Goal: Transaction & Acquisition: Purchase product/service

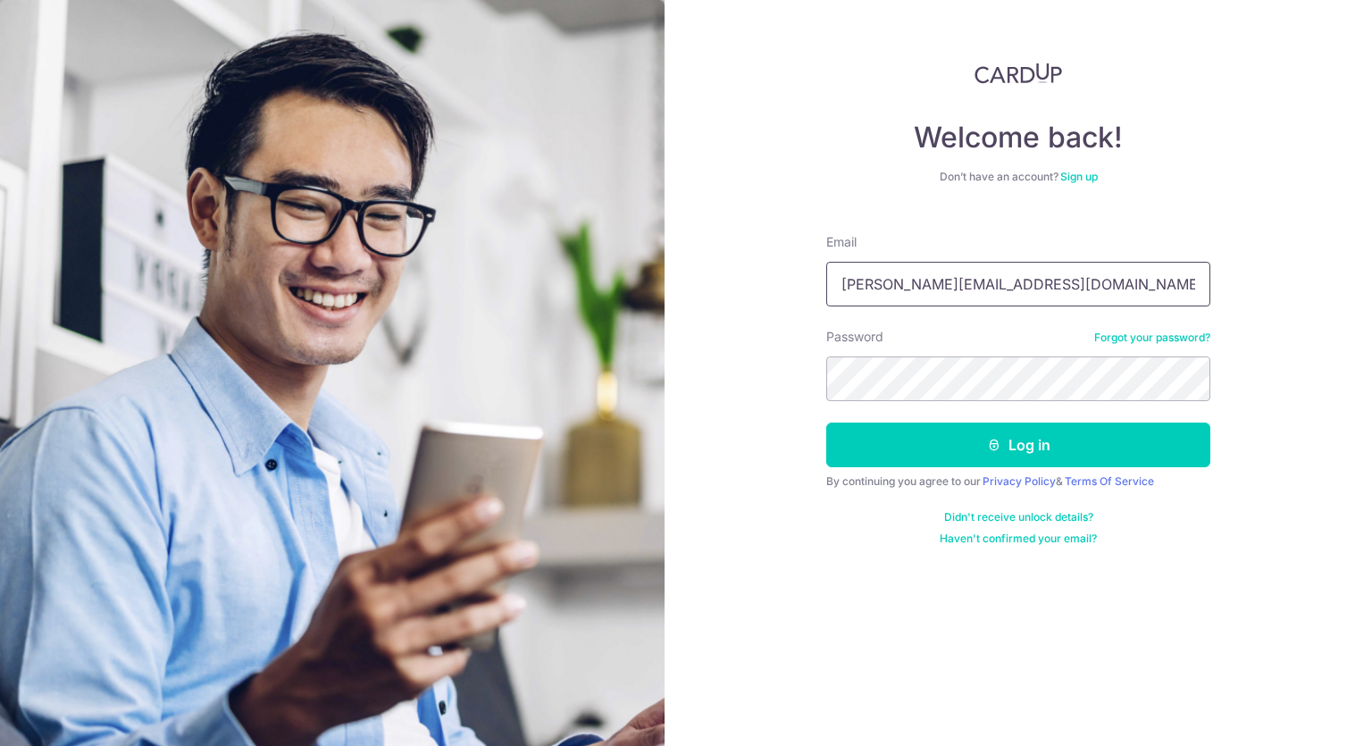
click at [902, 288] on input "aloysius.pc.low@gmail.com" at bounding box center [1018, 284] width 384 height 45
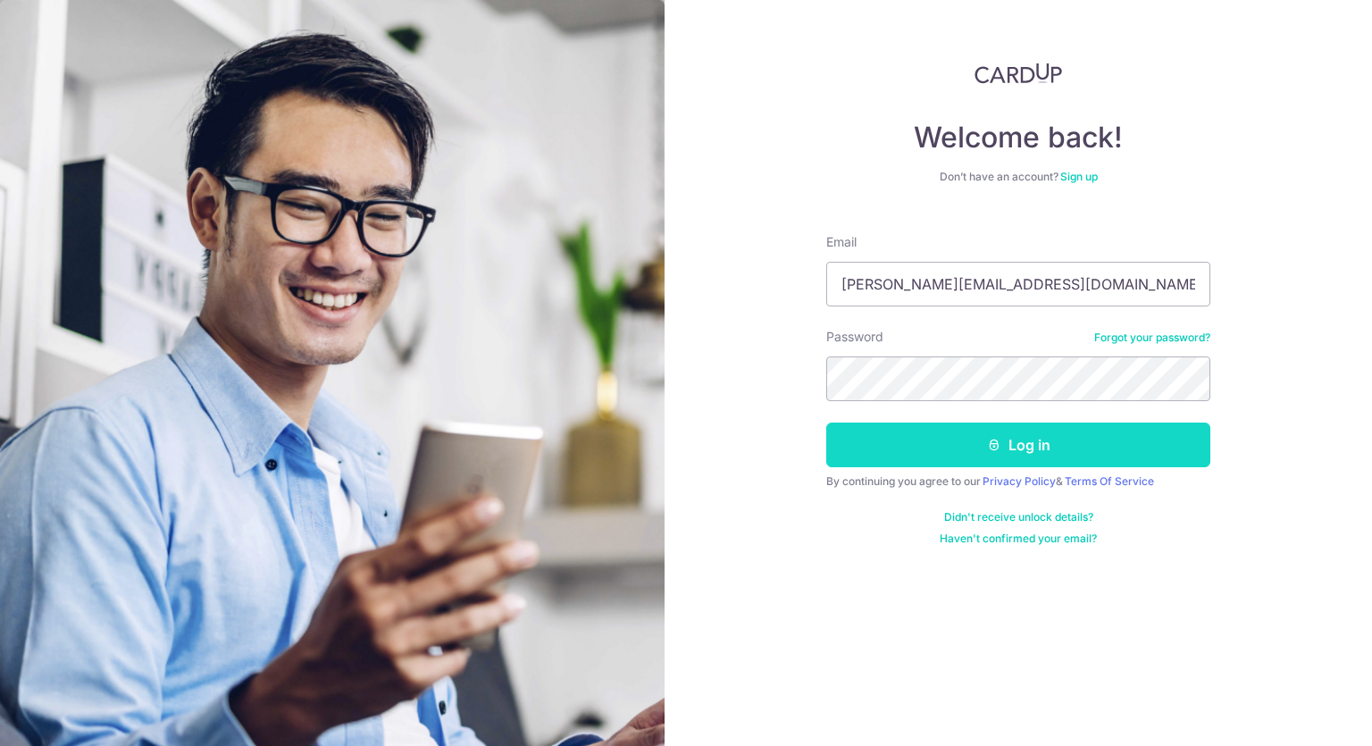
click at [954, 439] on button "Log in" at bounding box center [1018, 444] width 384 height 45
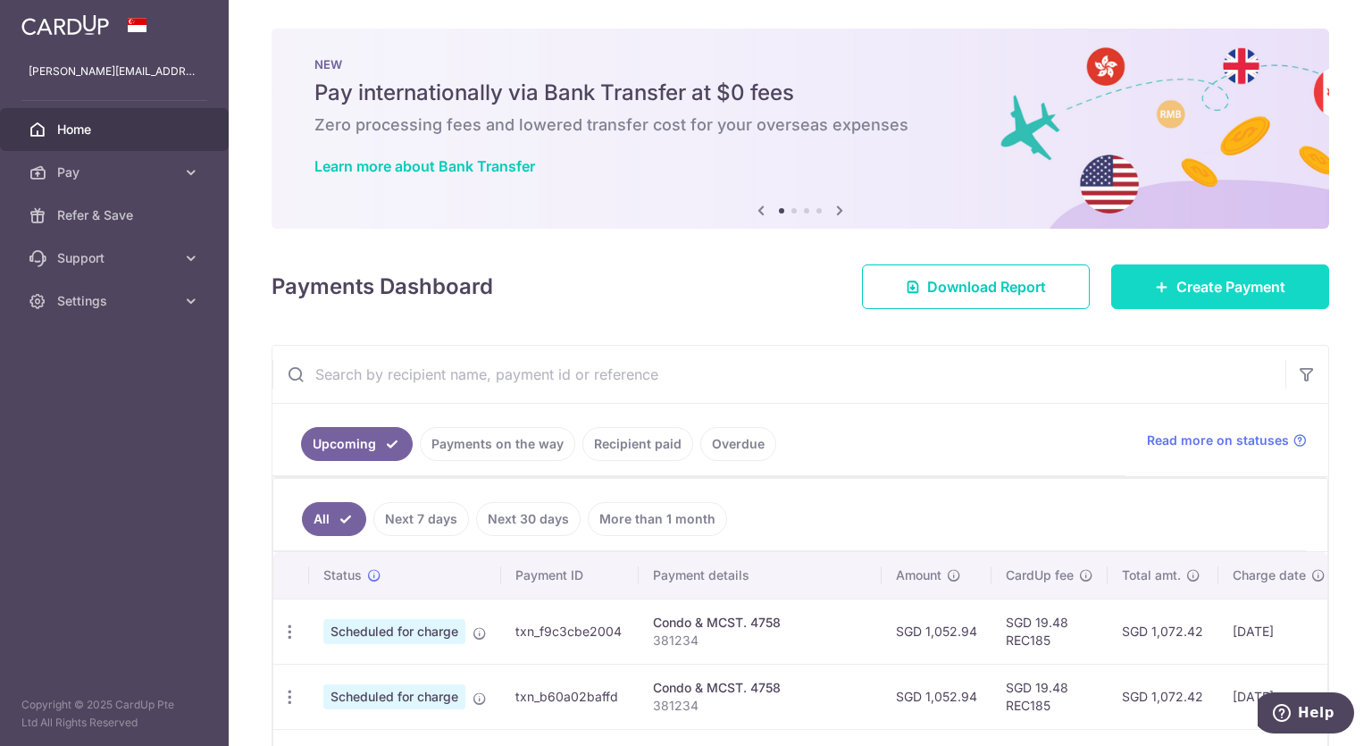
click at [1156, 290] on icon at bounding box center [1162, 287] width 14 height 14
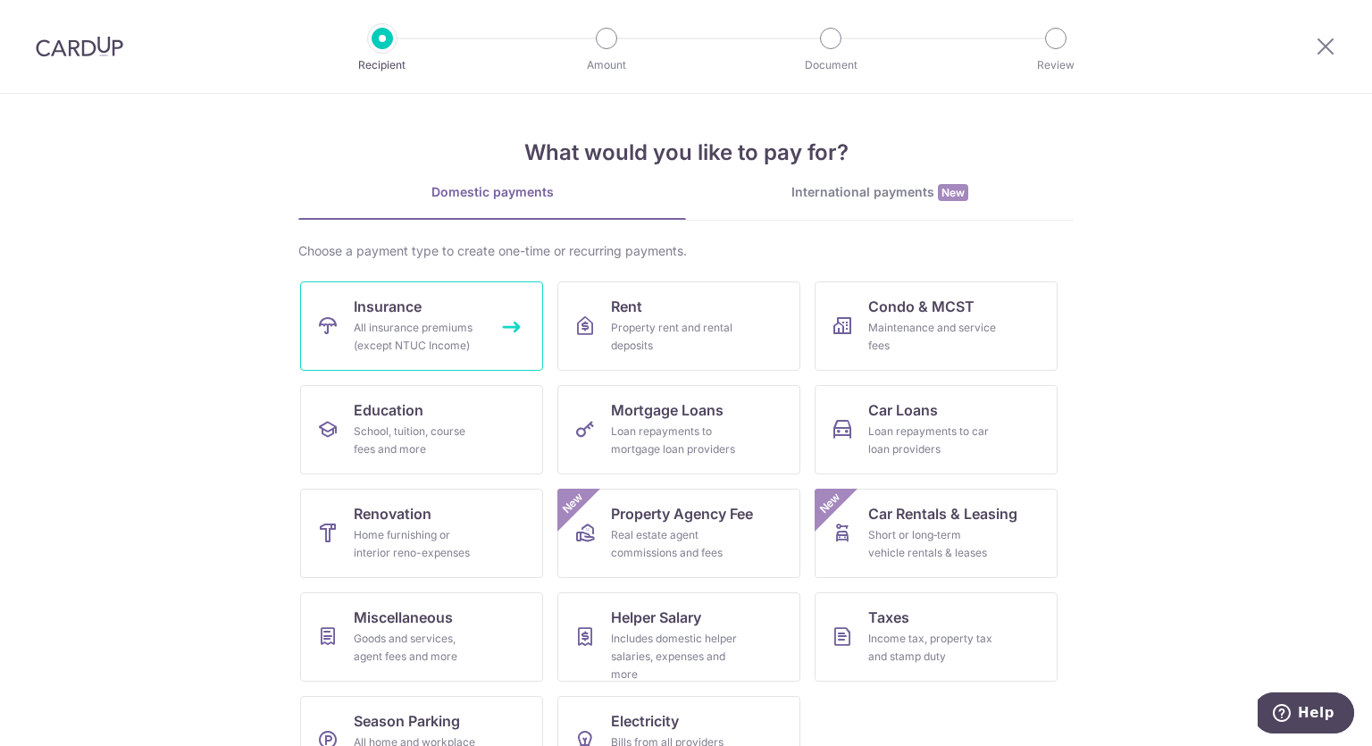
click at [390, 303] on span "Insurance" at bounding box center [388, 306] width 68 height 21
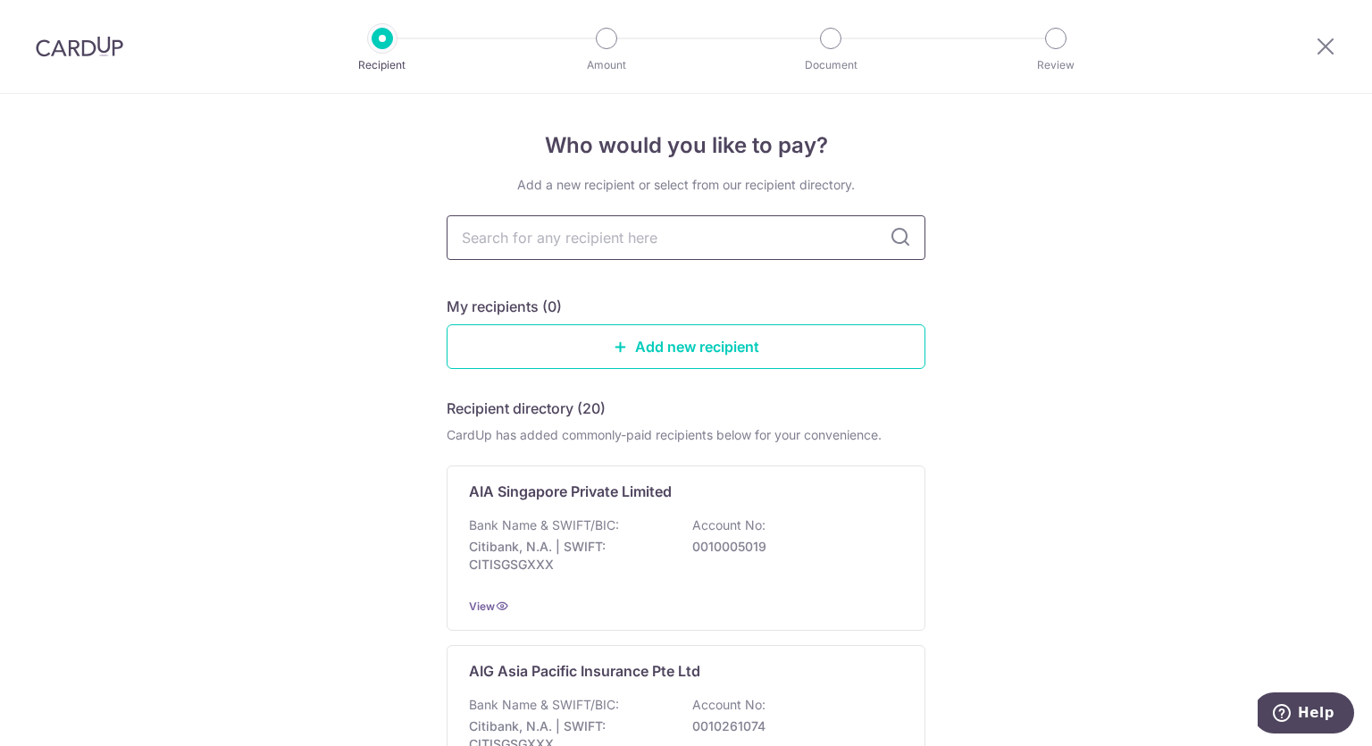
click at [699, 248] on input "text" at bounding box center [686, 237] width 479 height 45
type input "aia"
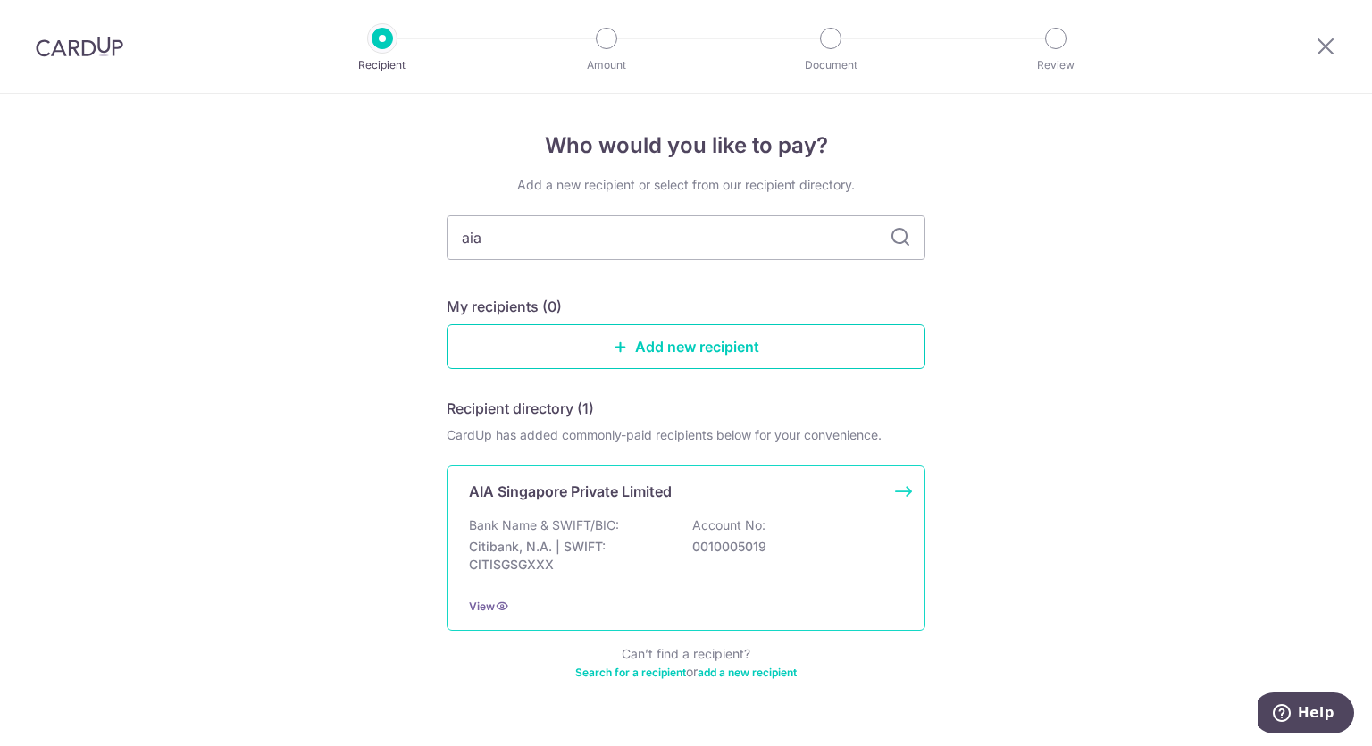
click at [611, 533] on p "Bank Name & SWIFT/BIC:" at bounding box center [544, 525] width 150 height 18
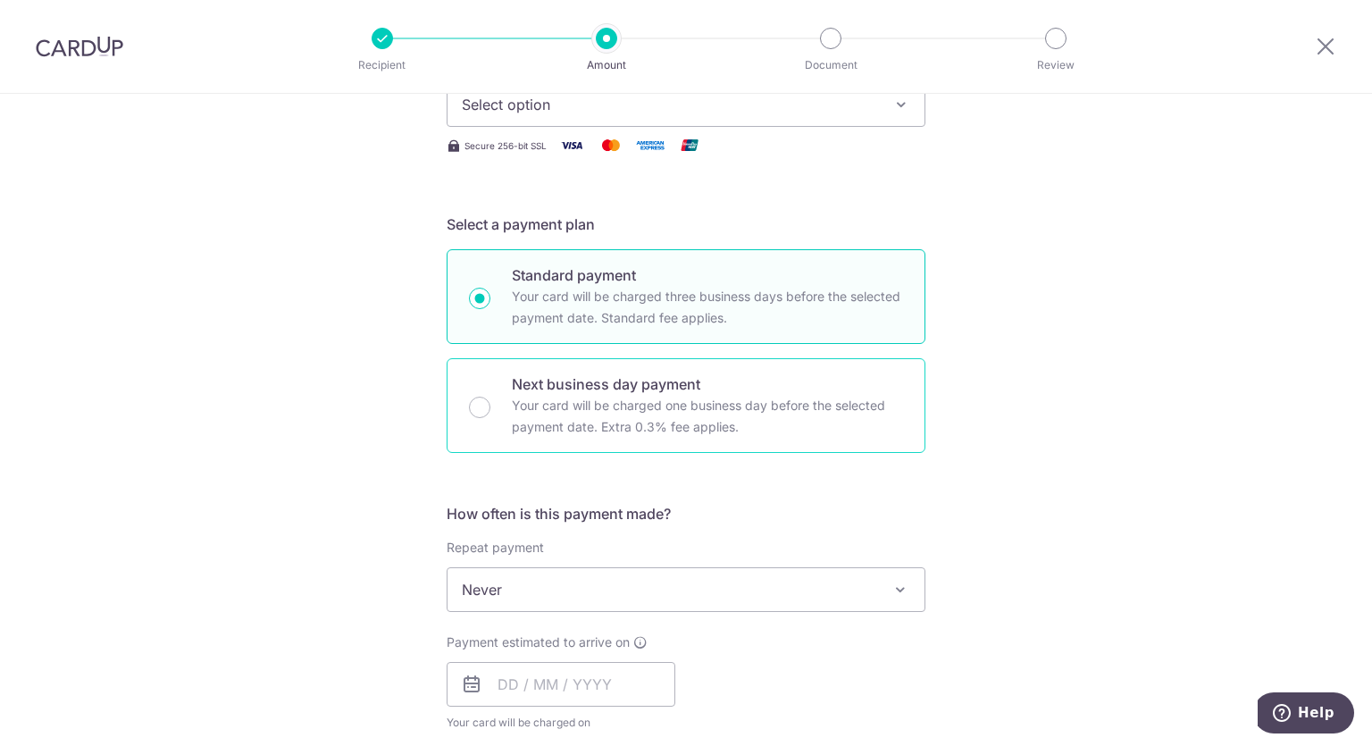
scroll to position [357, 0]
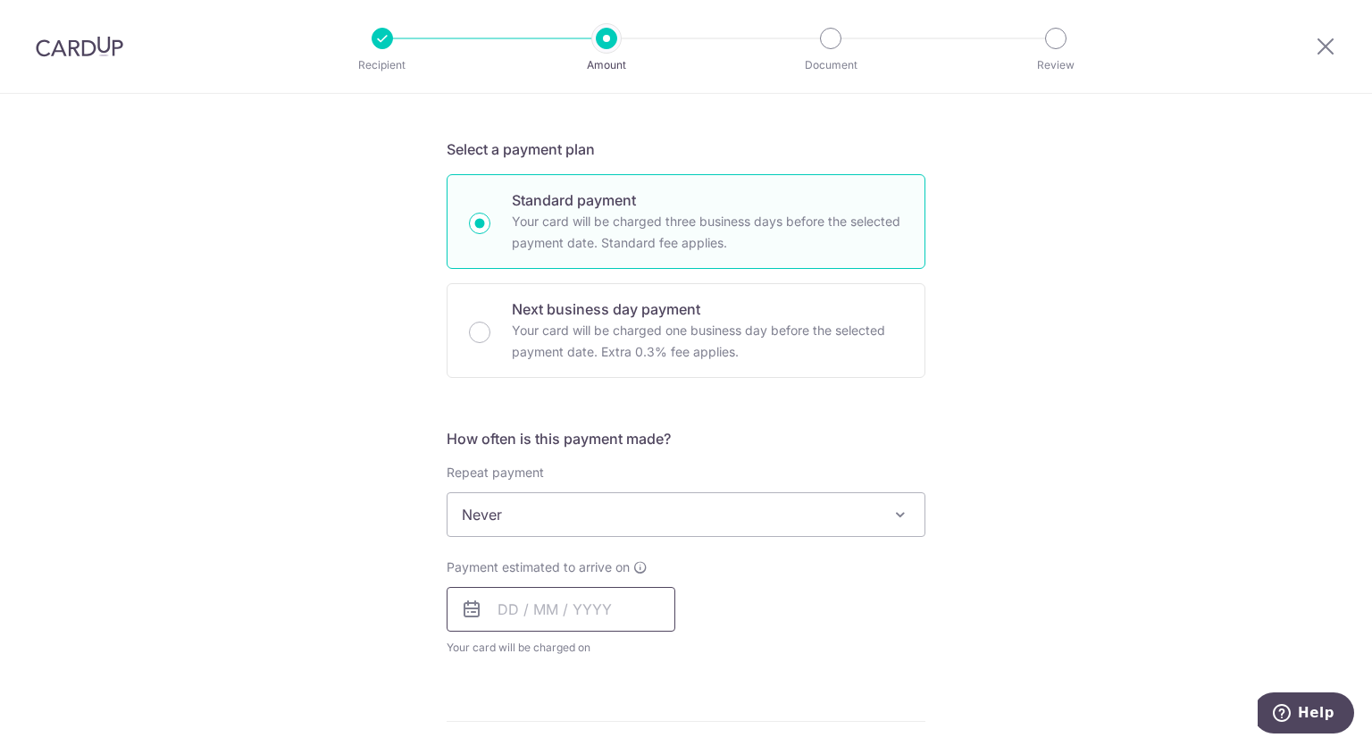
click at [585, 606] on input "text" at bounding box center [561, 609] width 229 height 45
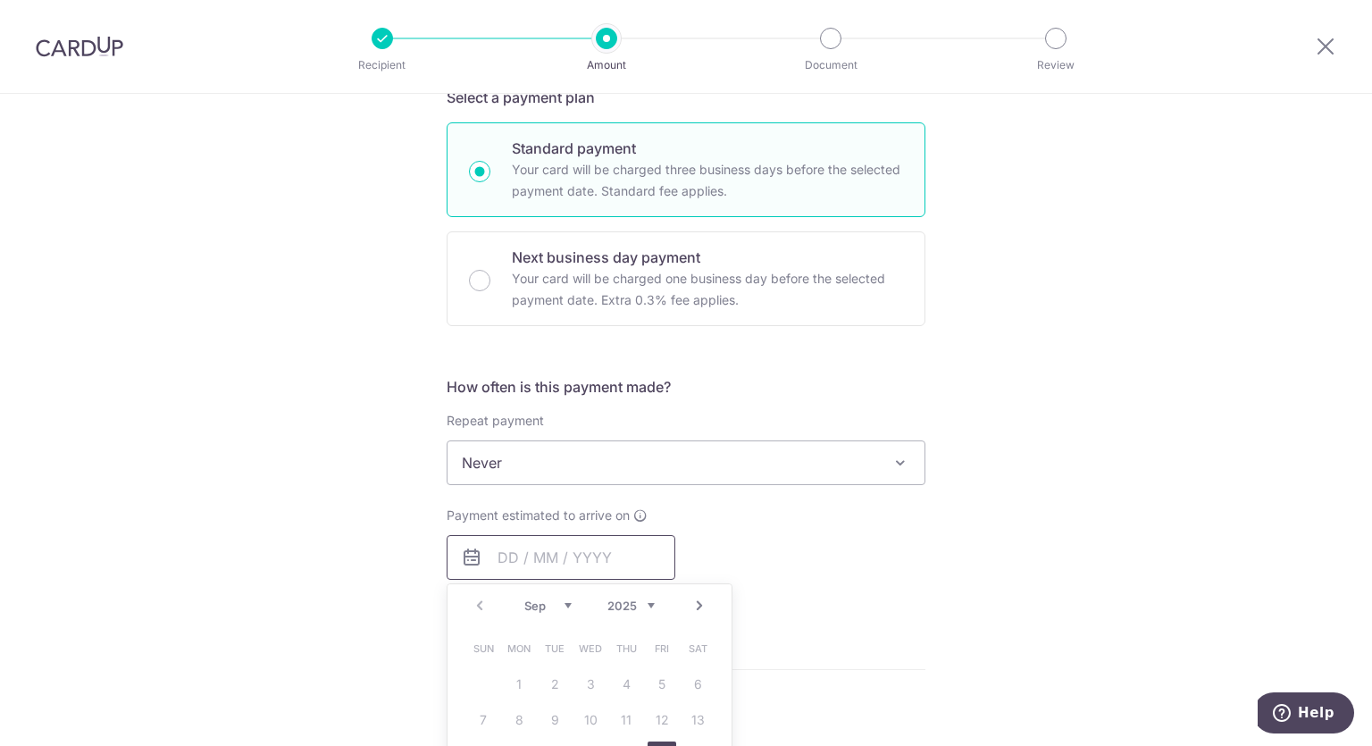
scroll to position [536, 0]
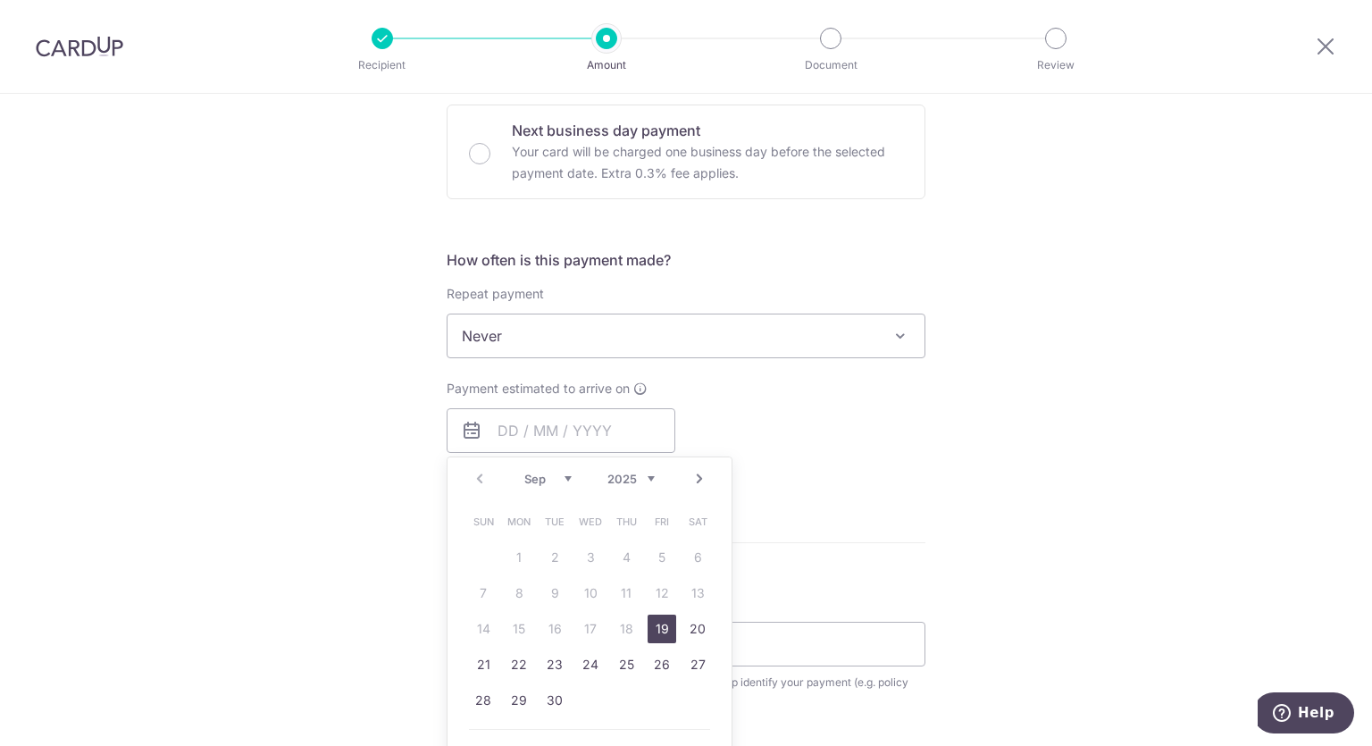
click at [1050, 528] on div "Tell us more about your payment Enter payment amount SGD Select Card Select opt…" at bounding box center [686, 366] width 1372 height 1616
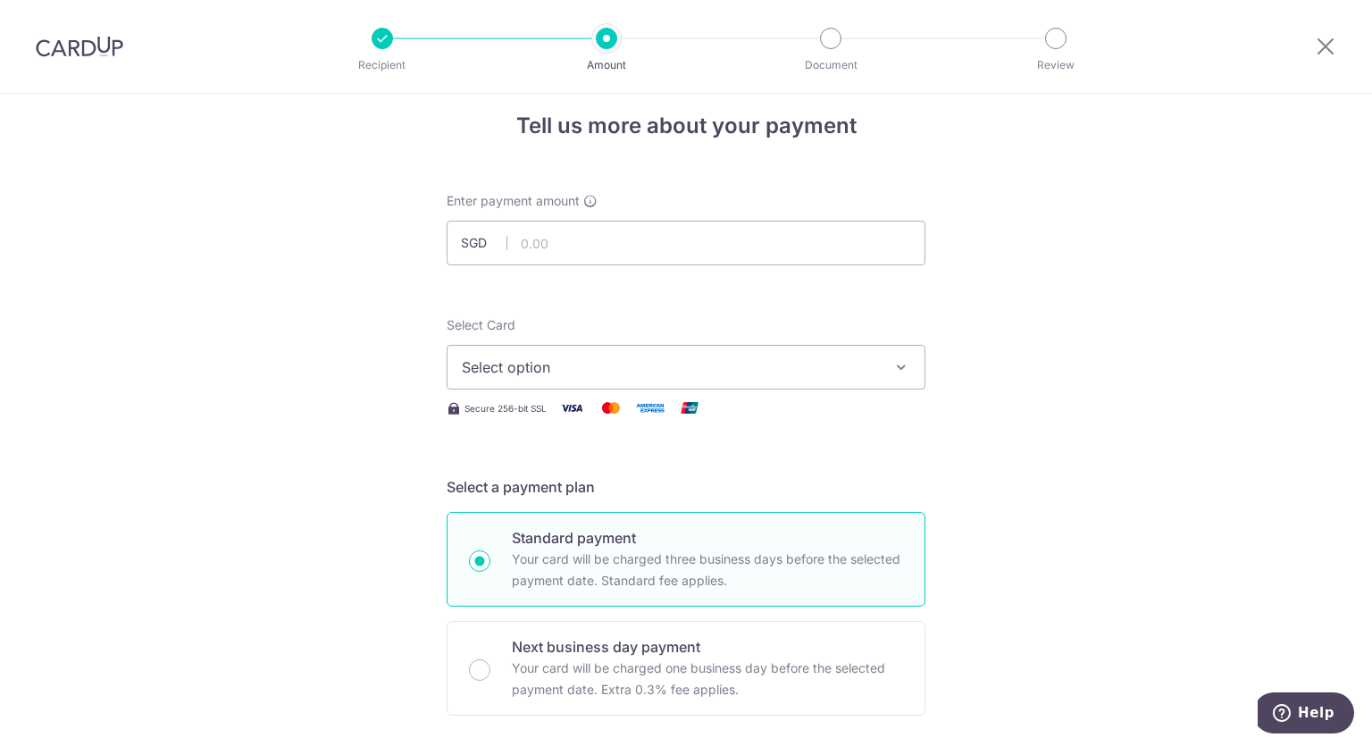
scroll to position [0, 0]
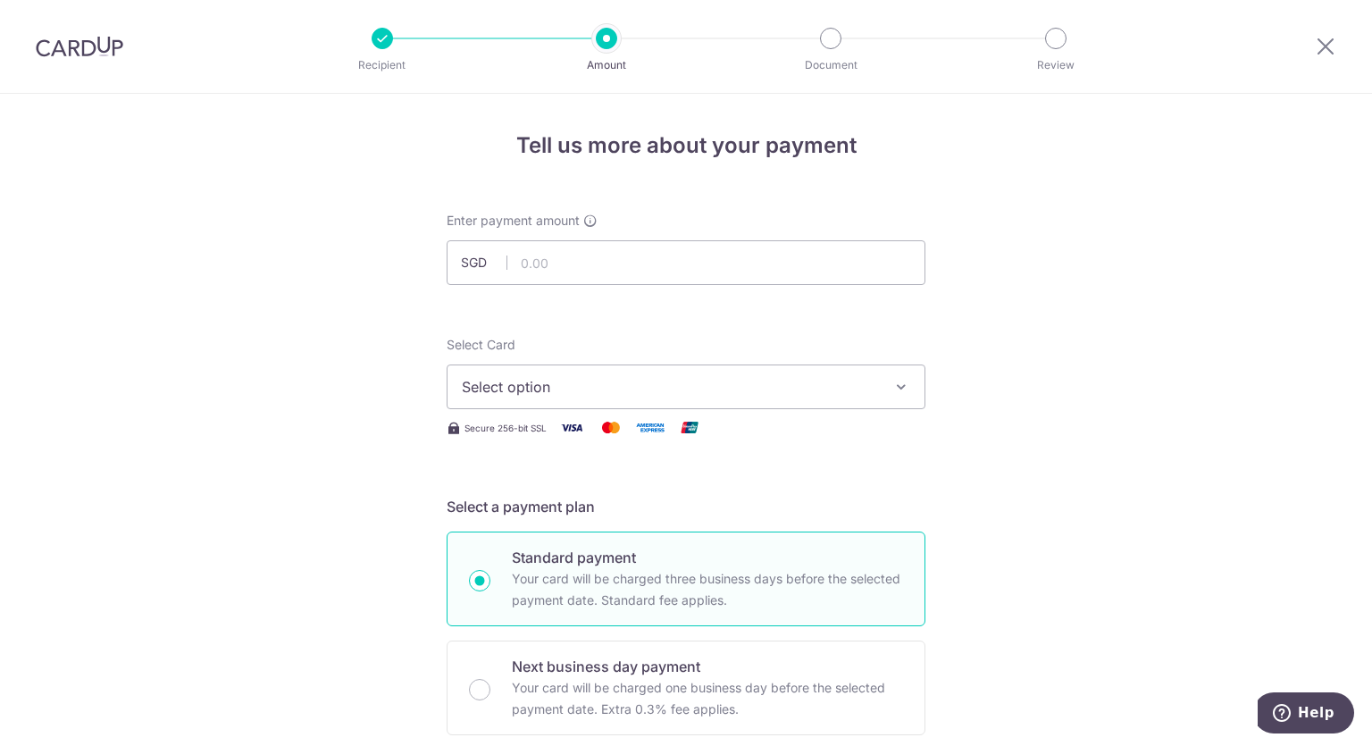
click at [698, 399] on button "Select option" at bounding box center [686, 386] width 479 height 45
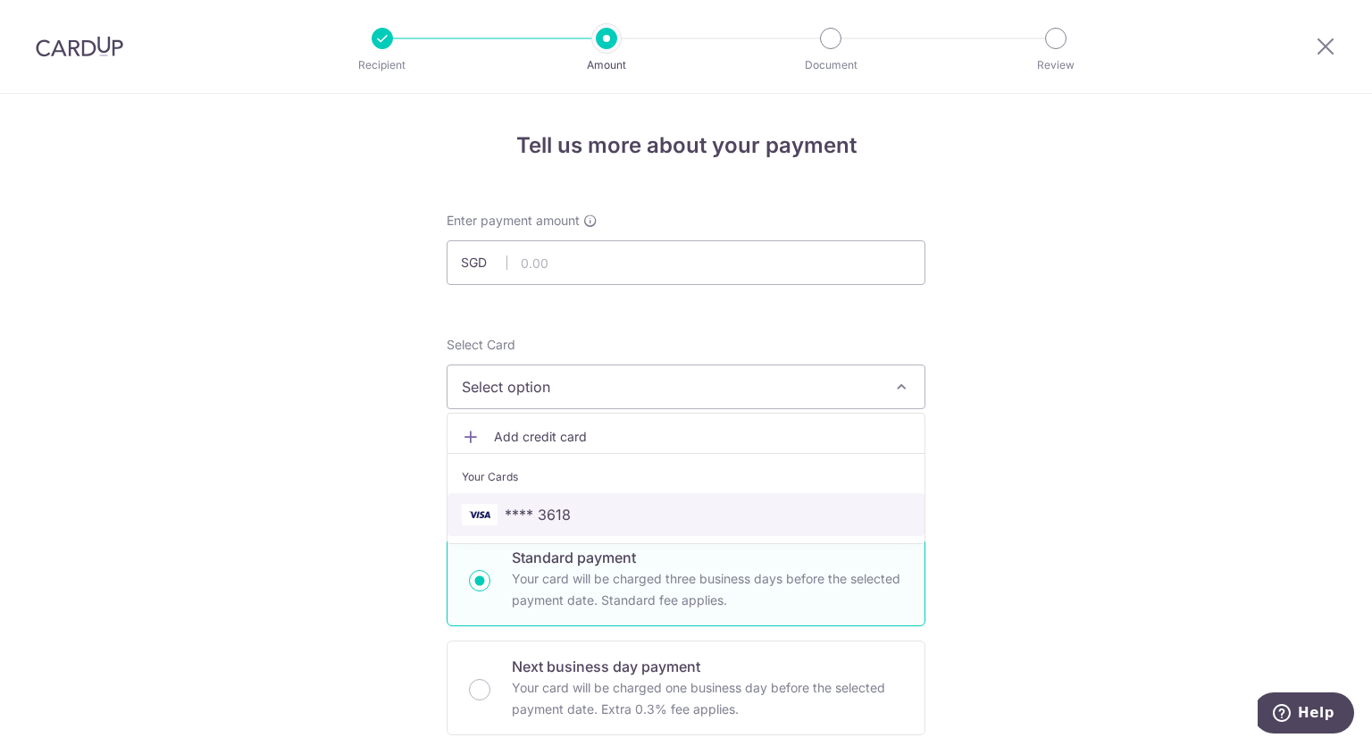
click at [613, 516] on span "**** 3618" at bounding box center [686, 514] width 448 height 21
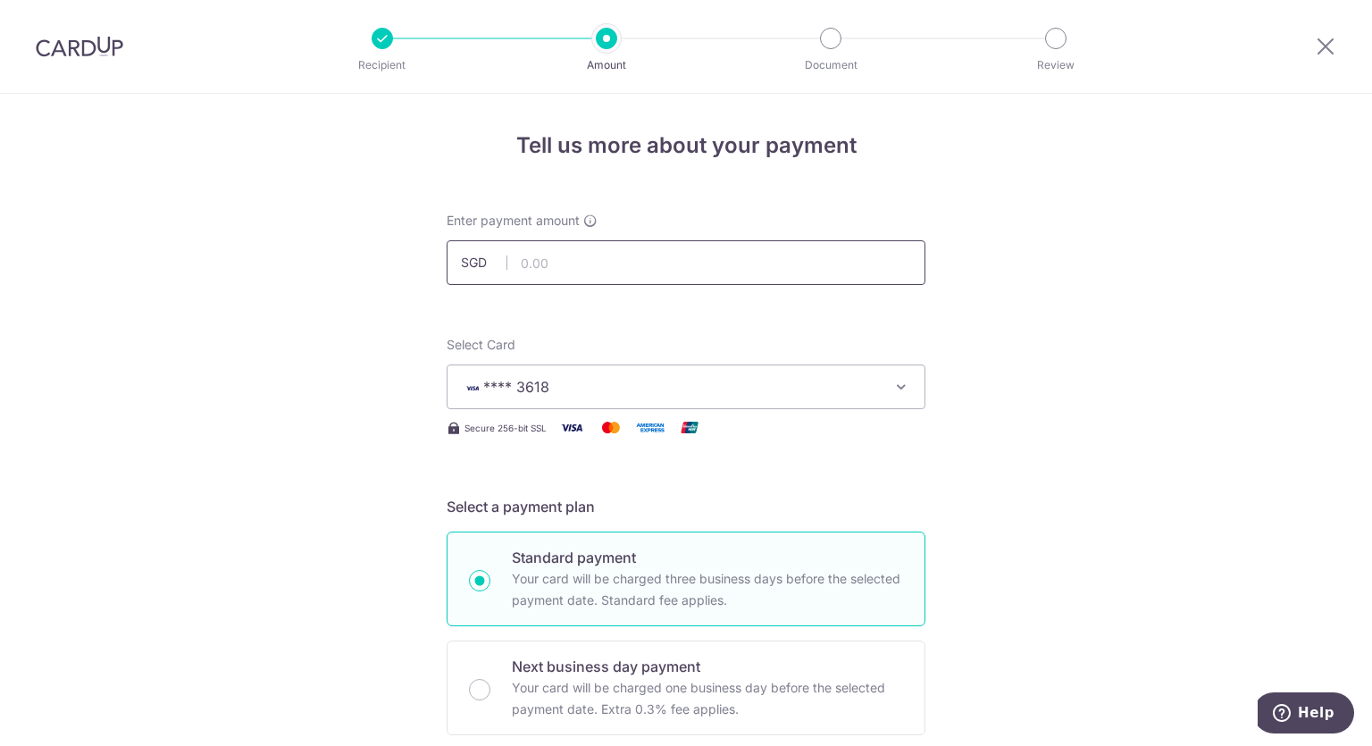
click at [624, 260] on input "text" at bounding box center [686, 262] width 479 height 45
paste input "1,595.90"
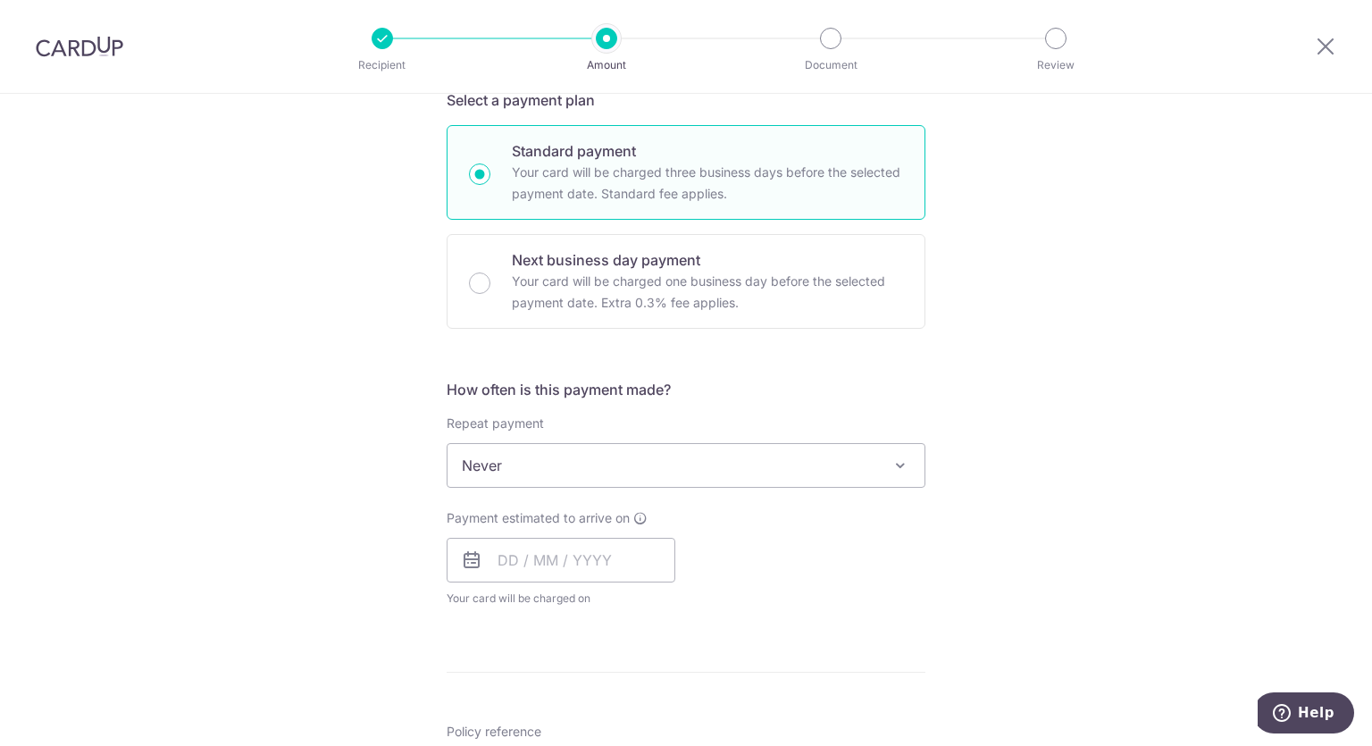
scroll to position [447, 0]
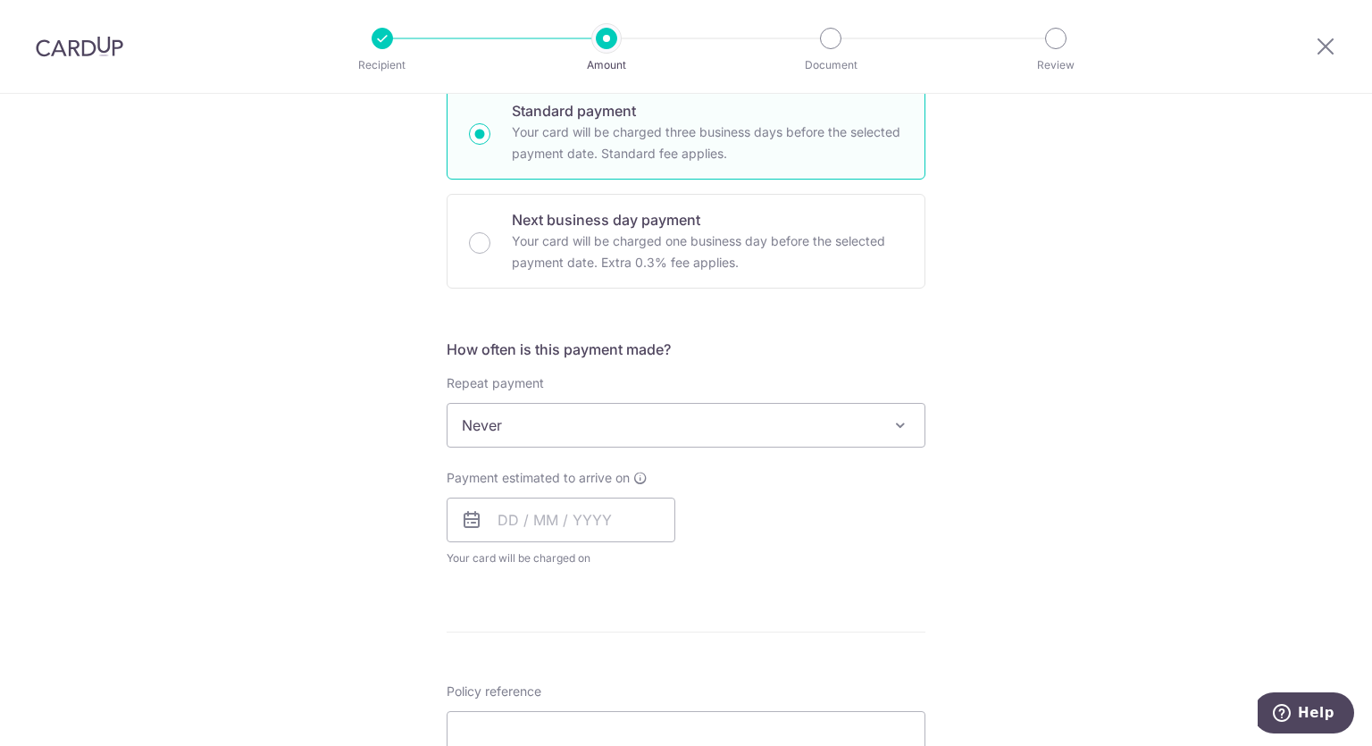
click at [732, 430] on span "Never" at bounding box center [685, 425] width 477 height 43
type input "1,595.90"
click at [647, 522] on input "text" at bounding box center [561, 520] width 229 height 45
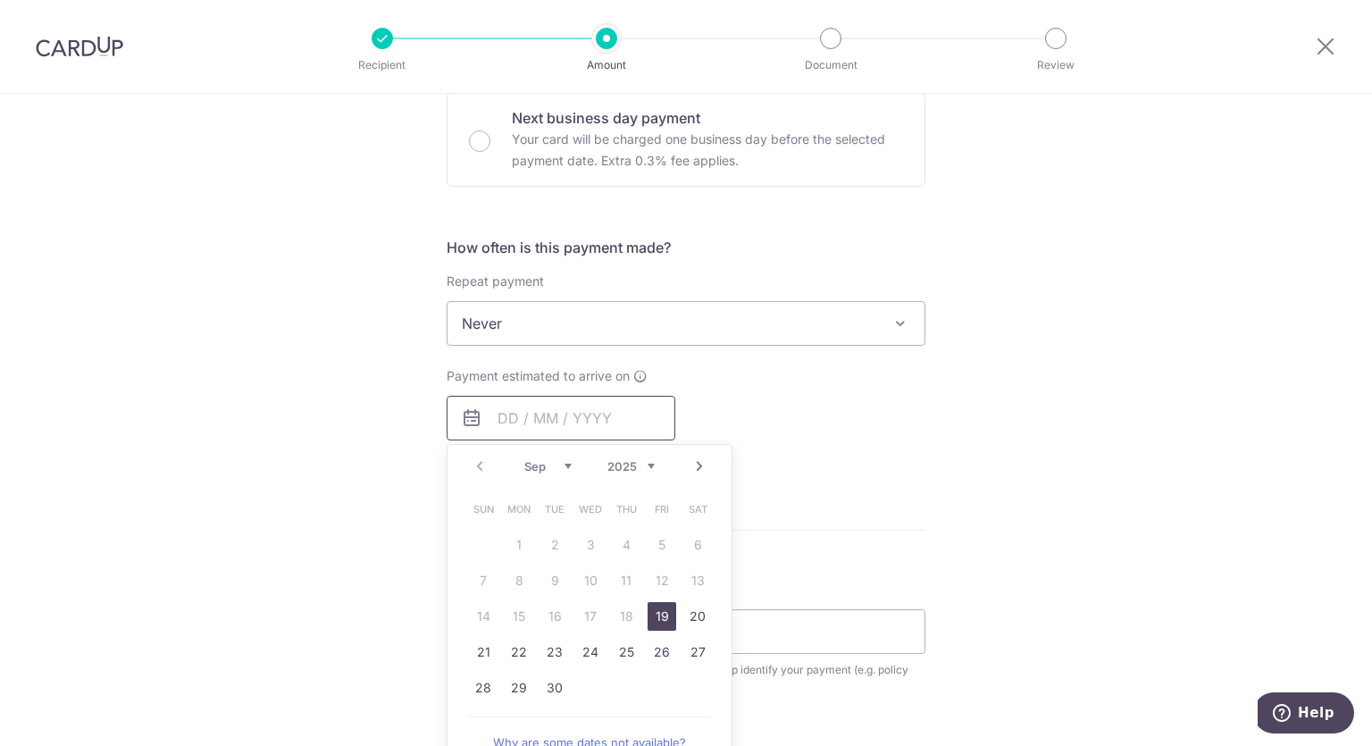
scroll to position [625, 0]
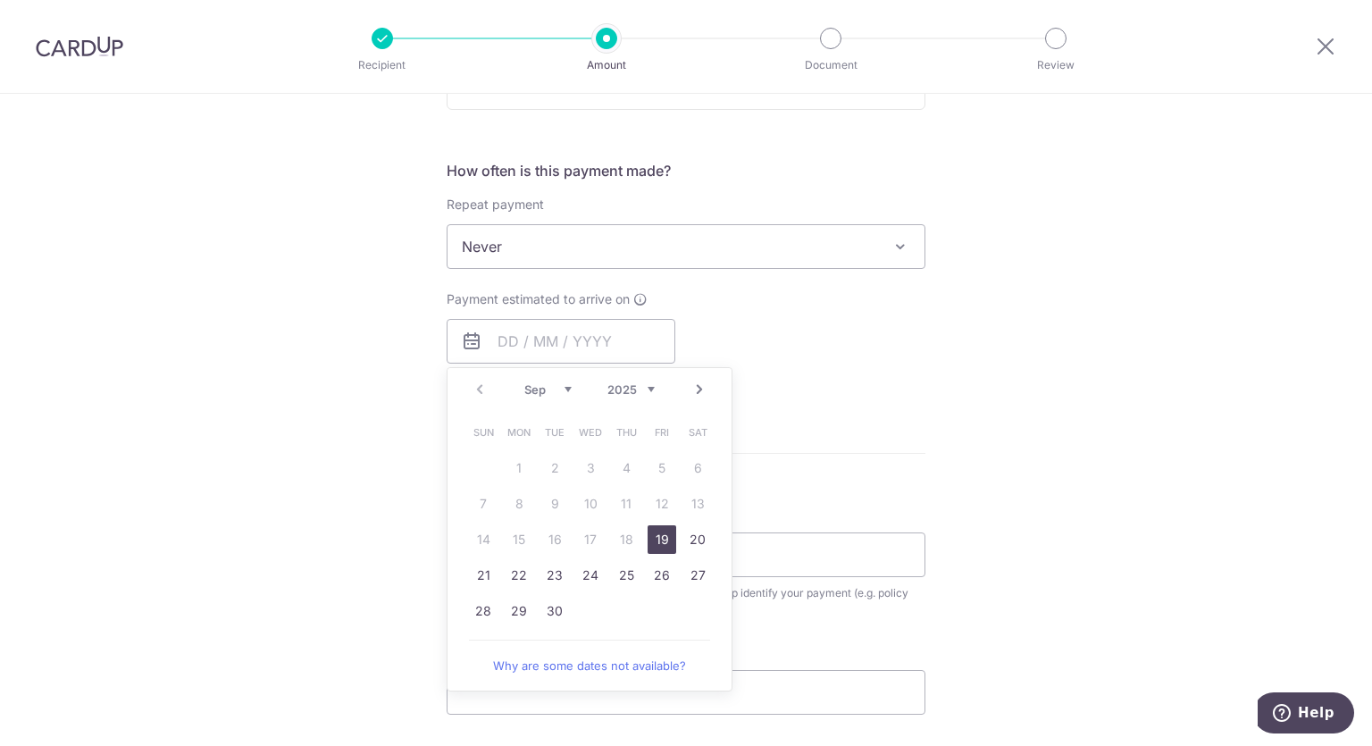
click at [663, 539] on link "19" at bounding box center [662, 539] width 29 height 29
type input "[DATE]"
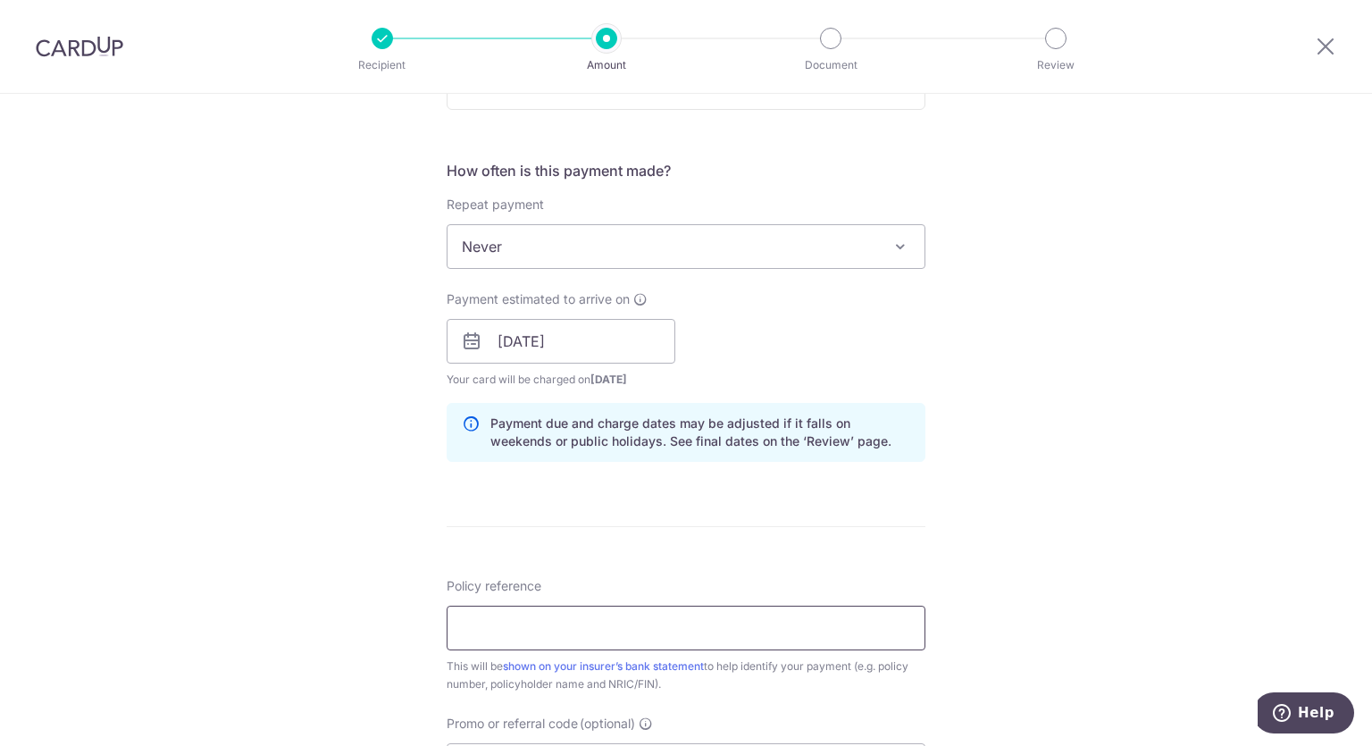
click at [605, 615] on input "Policy reference" at bounding box center [686, 628] width 479 height 45
paste input "80266250"
type input "80266250"
click at [827, 544] on form "Enter payment amount SGD 1,595.90 1595.90 Select Card **** 3618 Add credit card…" at bounding box center [686, 329] width 479 height 1487
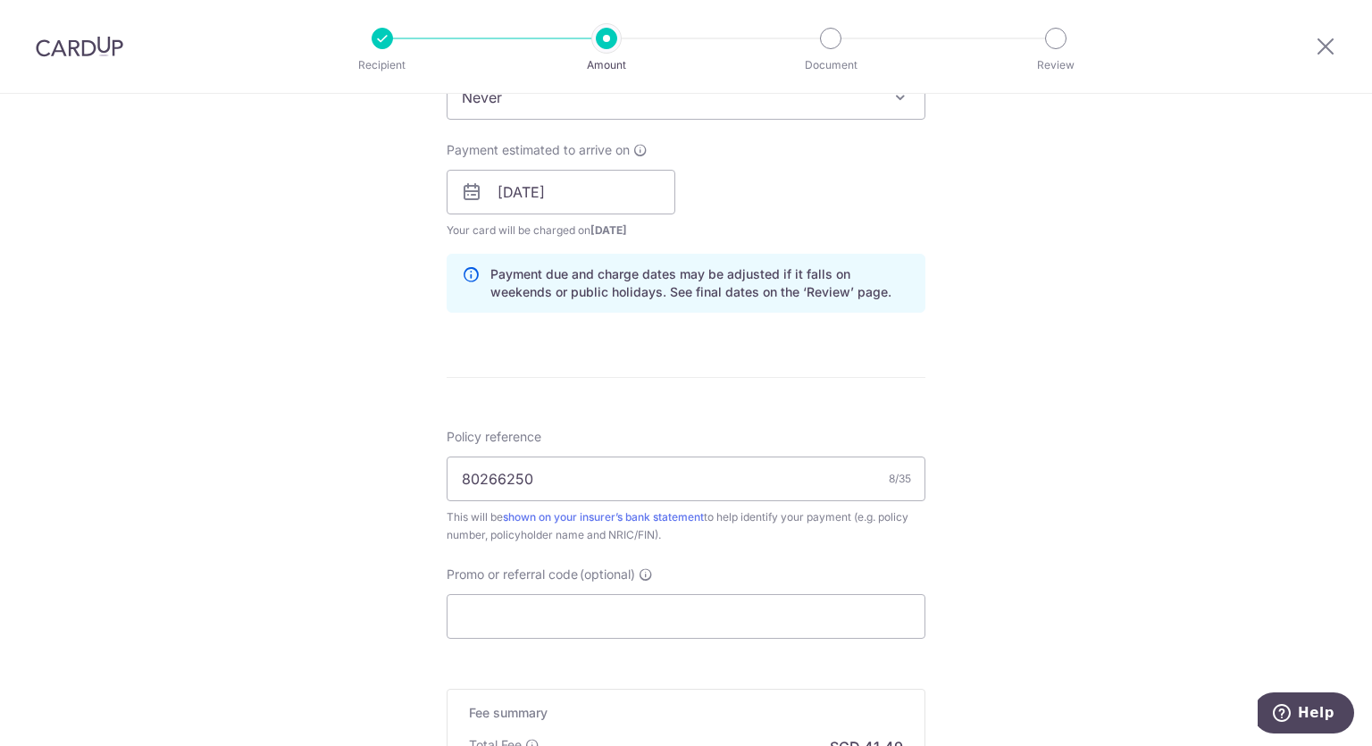
scroll to position [804, 0]
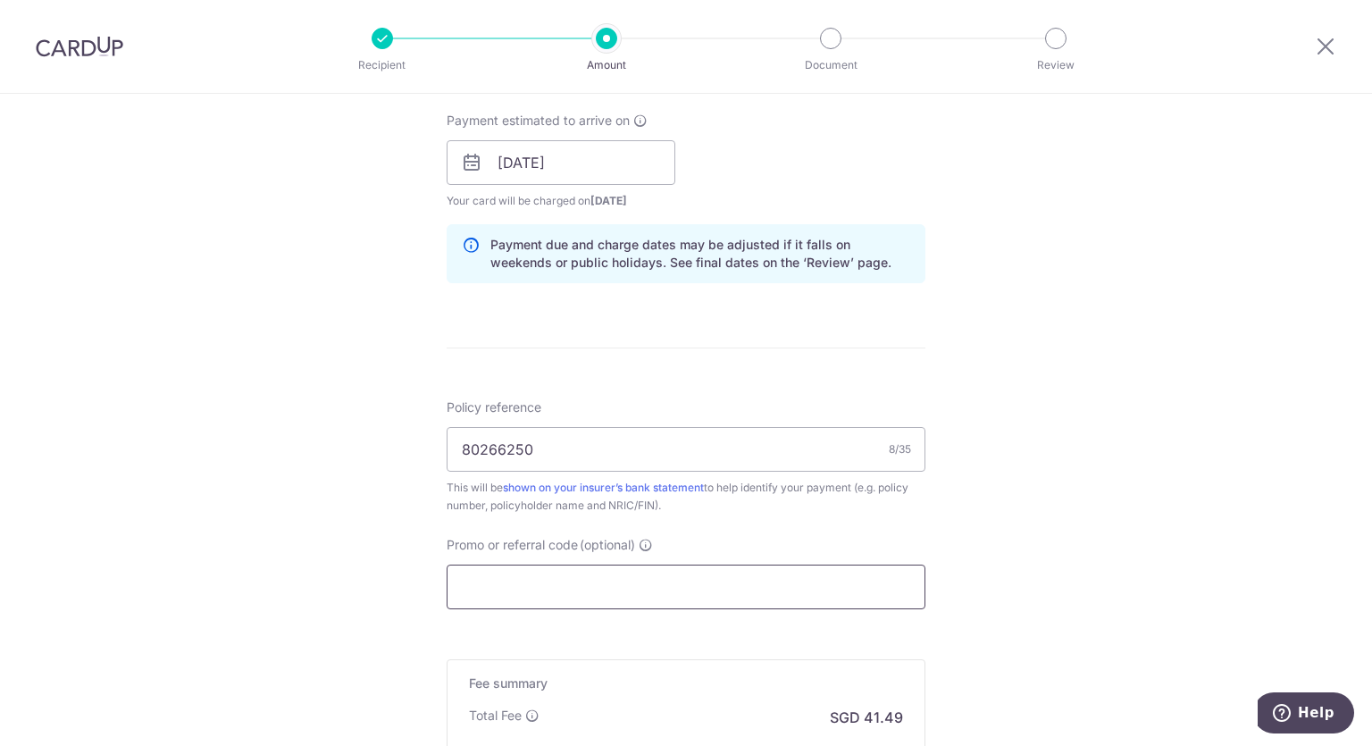
click at [745, 574] on input "Promo or referral code (optional)" at bounding box center [686, 586] width 479 height 45
paste input "OFF225"
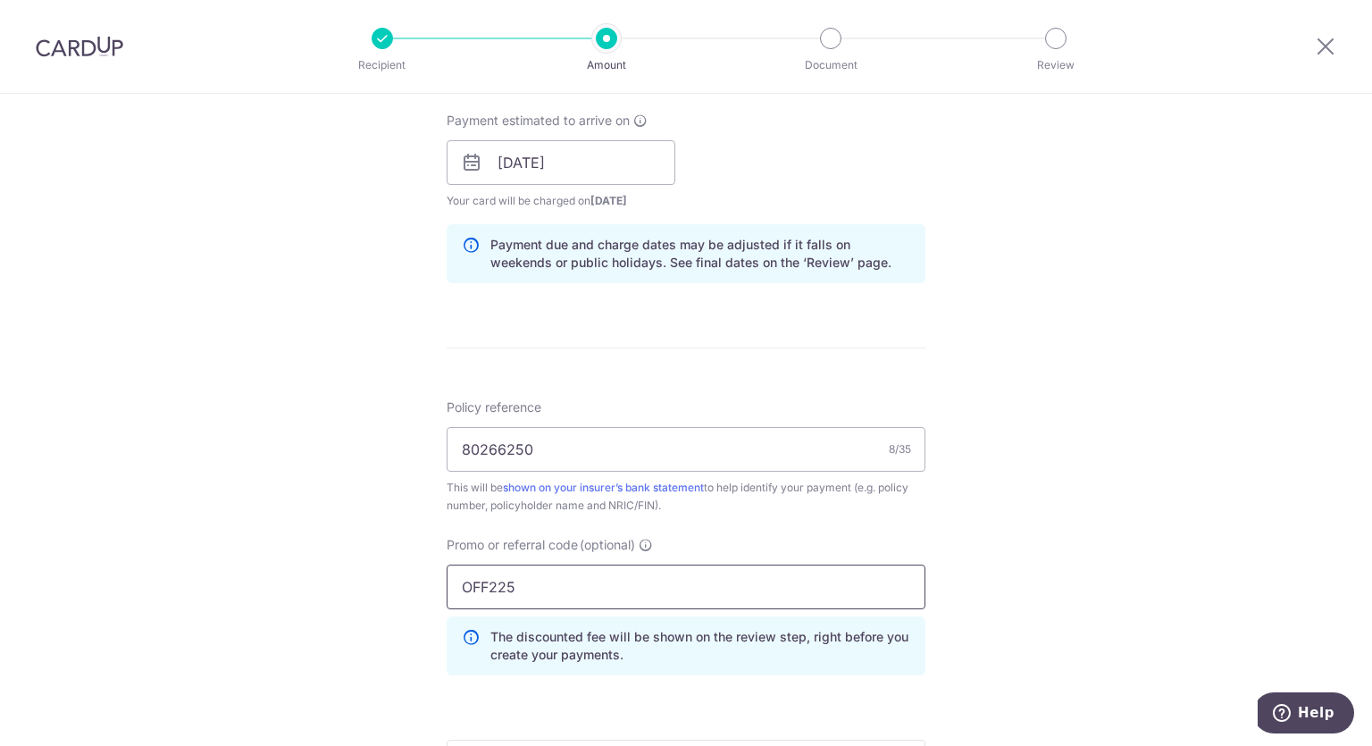
type input "OFF225"
click at [978, 560] on div "Tell us more about your payment Enter payment amount SGD 1,595.90 1595.90 Selec…" at bounding box center [686, 174] width 1372 height 1769
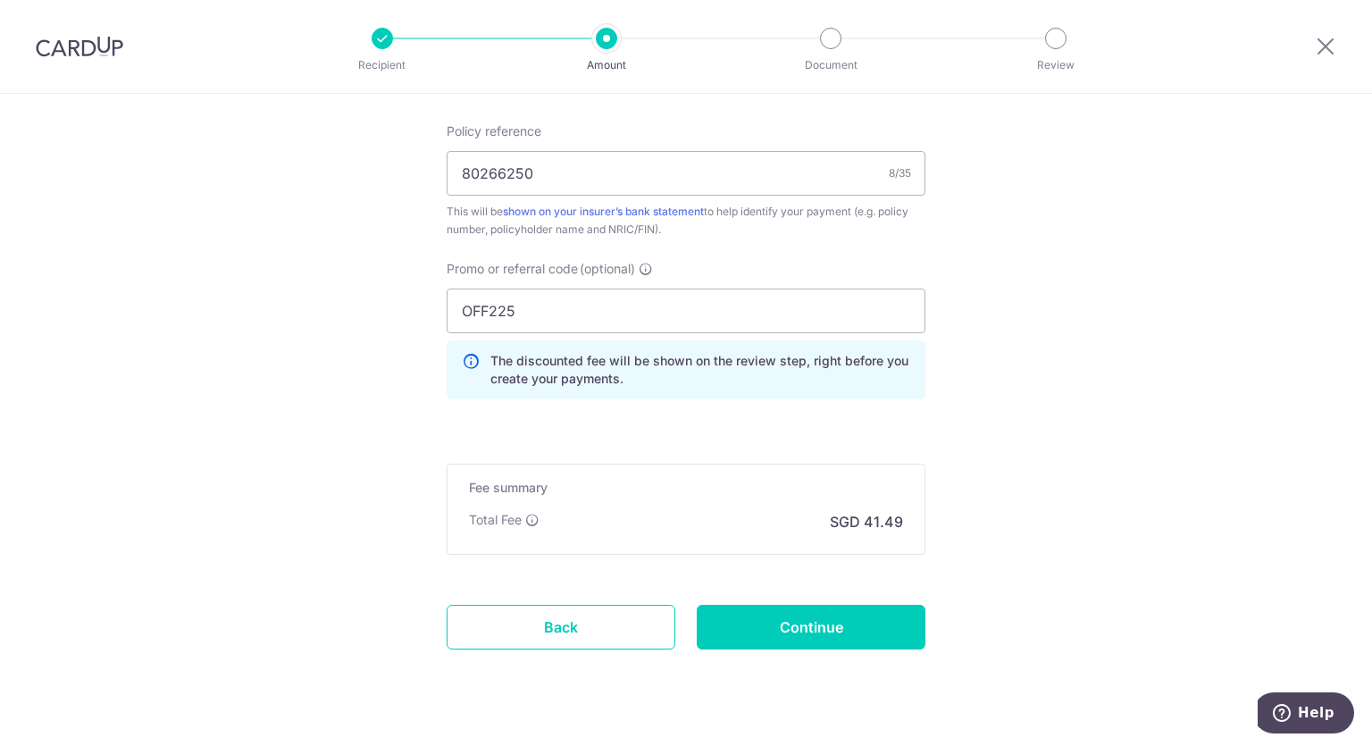
scroll to position [1115, 0]
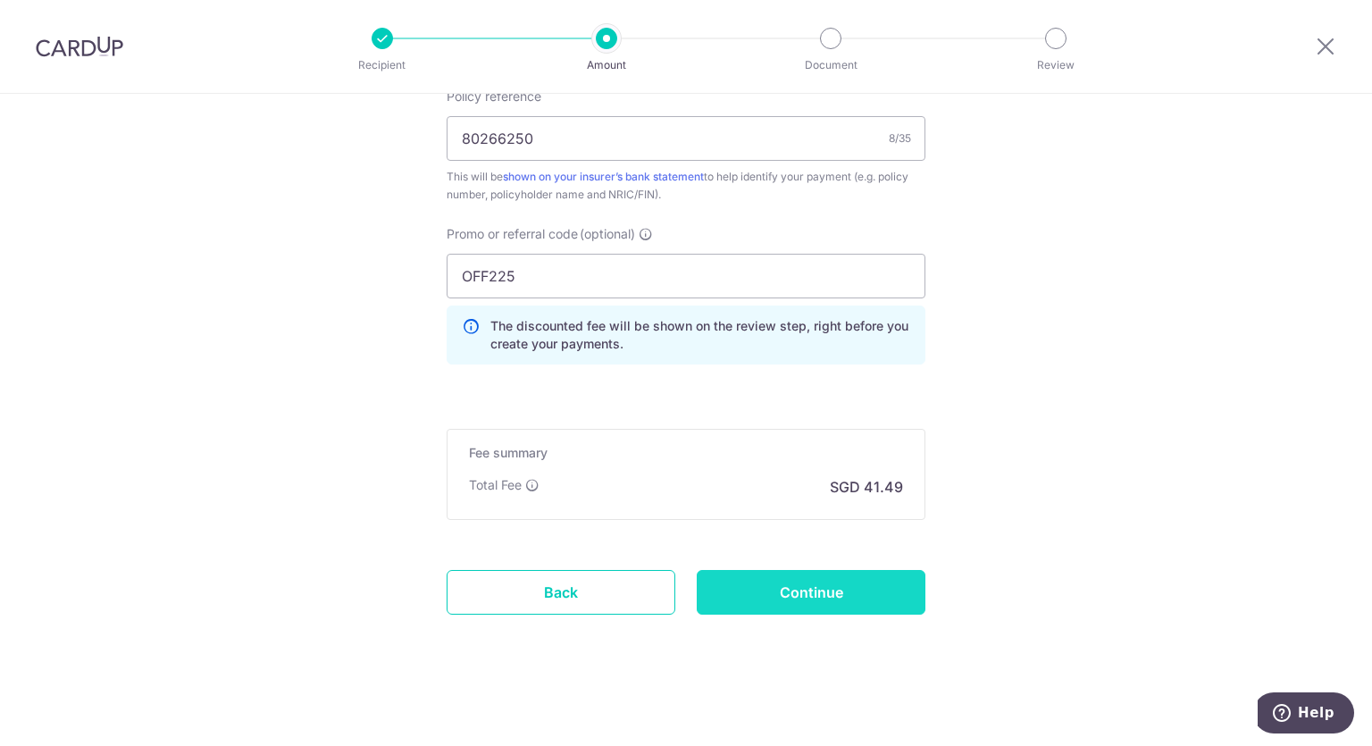
click at [782, 589] on input "Continue" at bounding box center [811, 592] width 229 height 45
type input "Create Schedule"
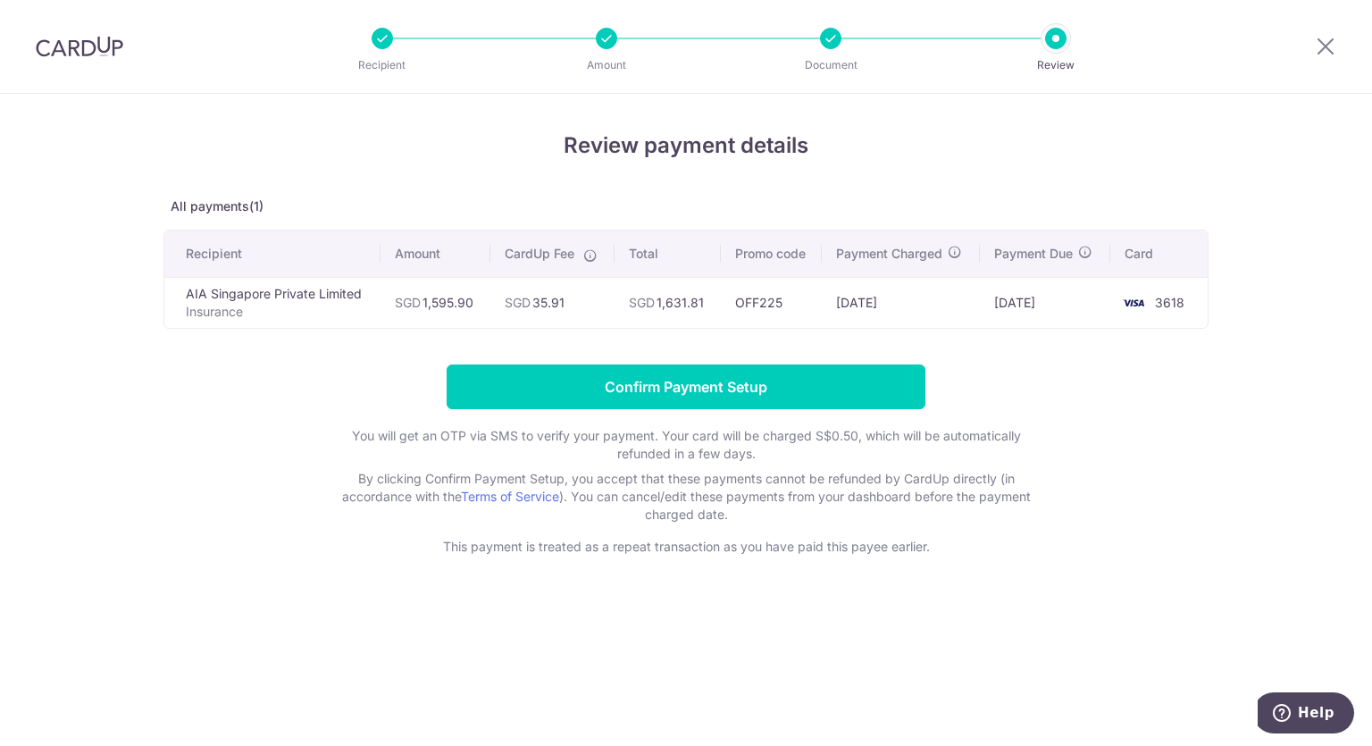
drag, startPoint x: 200, startPoint y: 448, endPoint x: 231, endPoint y: 441, distance: 32.1
click at [200, 448] on form "Confirm Payment Setup You will get an OTP via SMS to verify your payment. Your …" at bounding box center [685, 459] width 1045 height 191
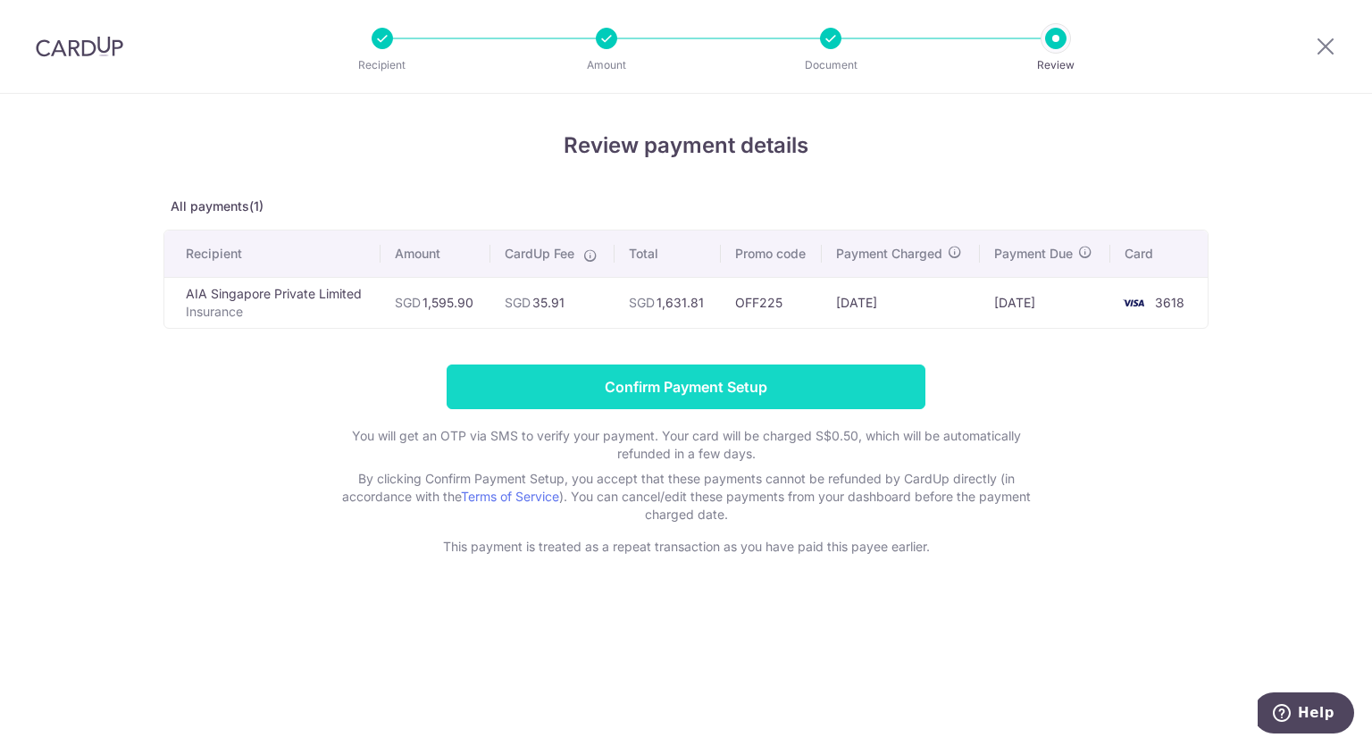
click at [740, 382] on input "Confirm Payment Setup" at bounding box center [686, 386] width 479 height 45
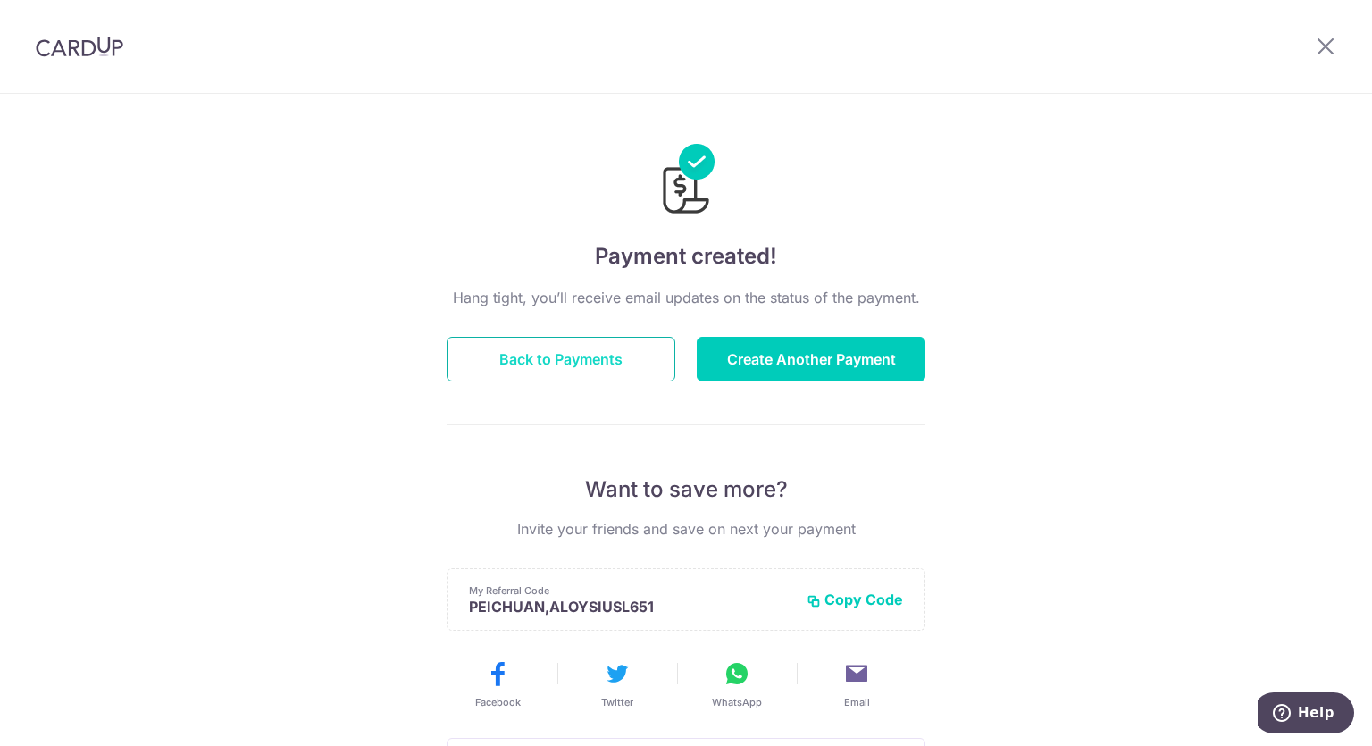
click at [576, 361] on button "Back to Payments" at bounding box center [561, 359] width 229 height 45
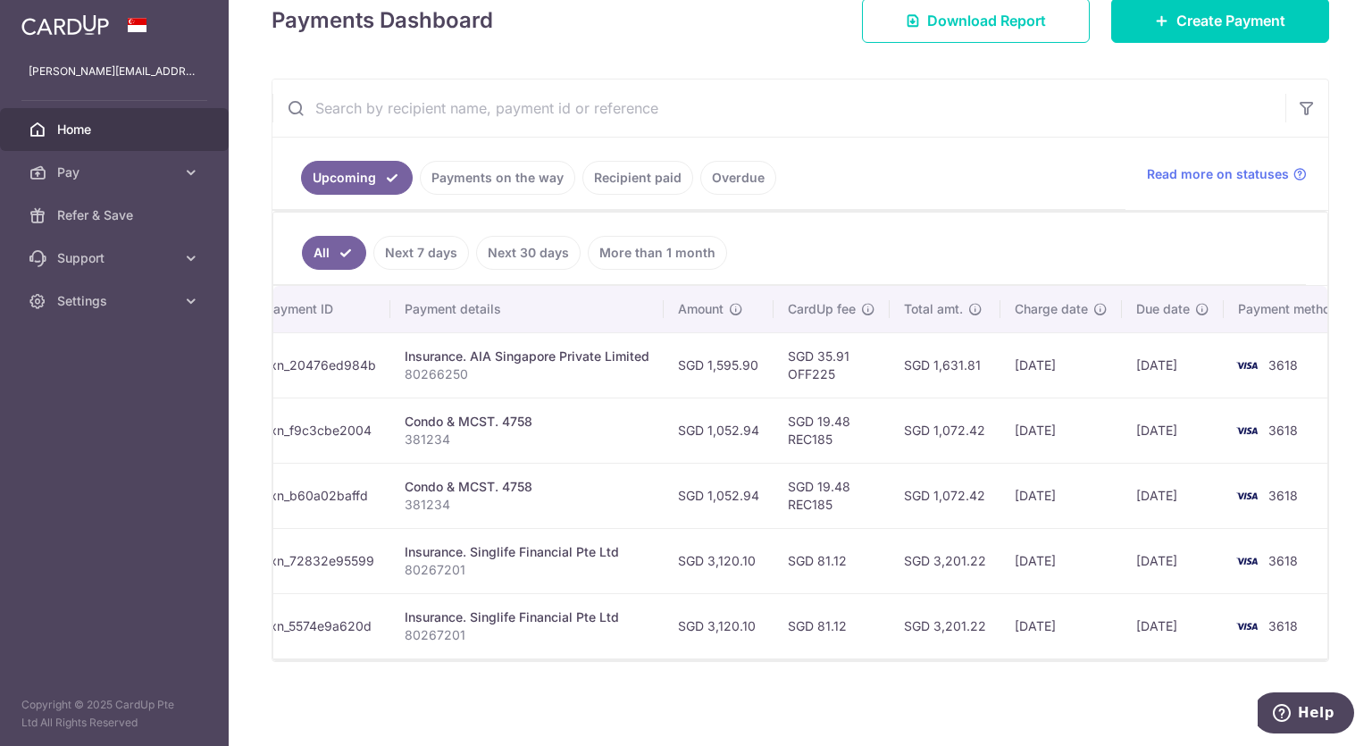
scroll to position [0, 279]
